Goal: Find specific page/section: Find specific page/section

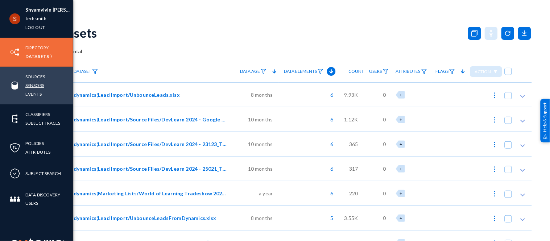
click at [36, 87] on link "Sensors" at bounding box center [34, 85] width 19 height 8
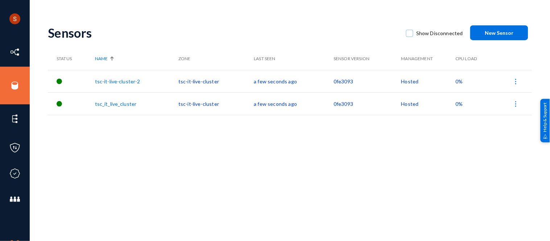
click at [456, 79] on span "0%" at bounding box center [458, 81] width 7 height 6
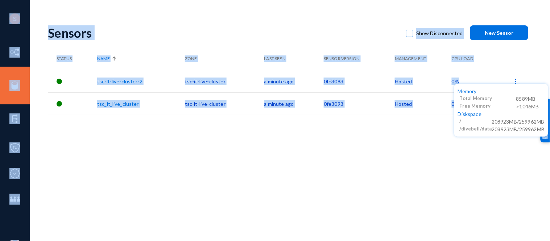
drag, startPoint x: 550, startPoint y: 52, endPoint x: 0, endPoint y: -49, distance: 558.9
click at [0, 0] on html "Shyamvivin [PERSON_NAME] [PERSON_NAME] techsmith Log out Directory Datasets Sou…" at bounding box center [275, 120] width 550 height 241
click at [349, 4] on div at bounding box center [275, 120] width 550 height 241
